Goal: Check status: Check status

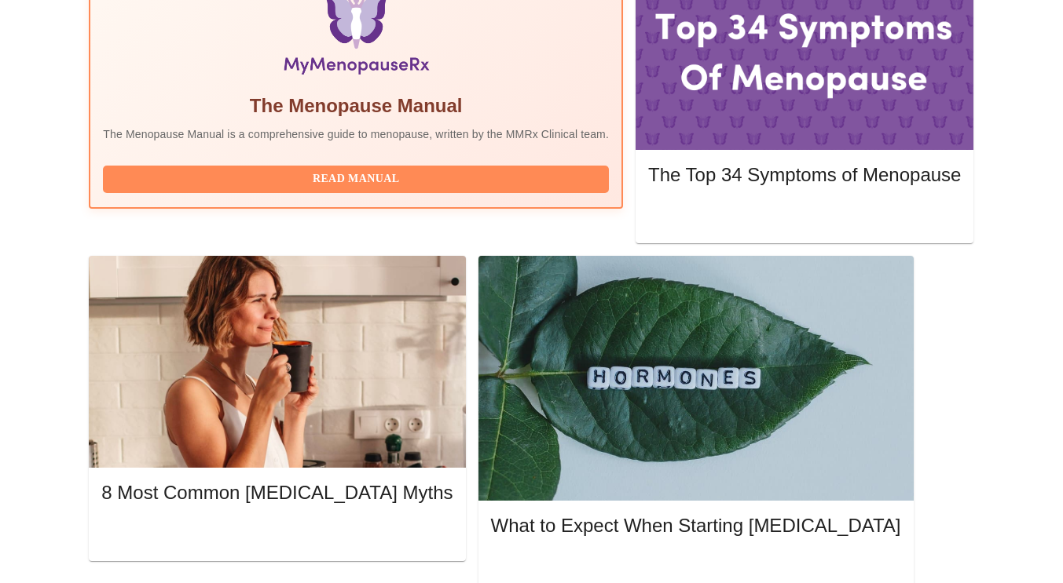
scroll to position [566, 0]
